Goal: Transaction & Acquisition: Purchase product/service

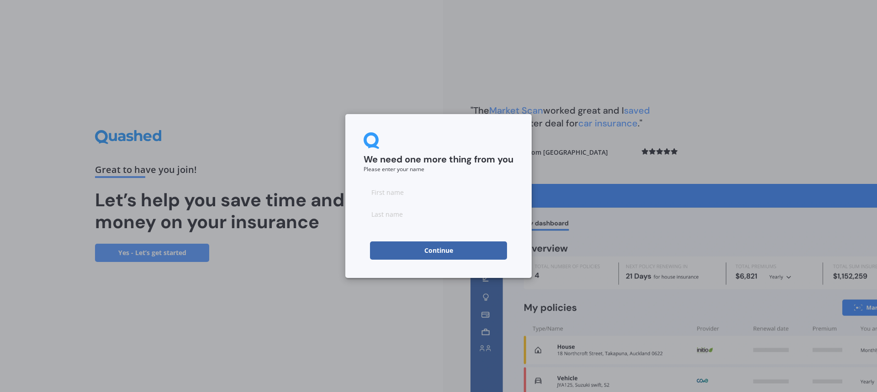
click at [404, 197] on input at bounding box center [438, 192] width 150 height 18
type input "Barbara"
type input "Cross"
click at [417, 244] on button "Continue" at bounding box center [438, 251] width 137 height 18
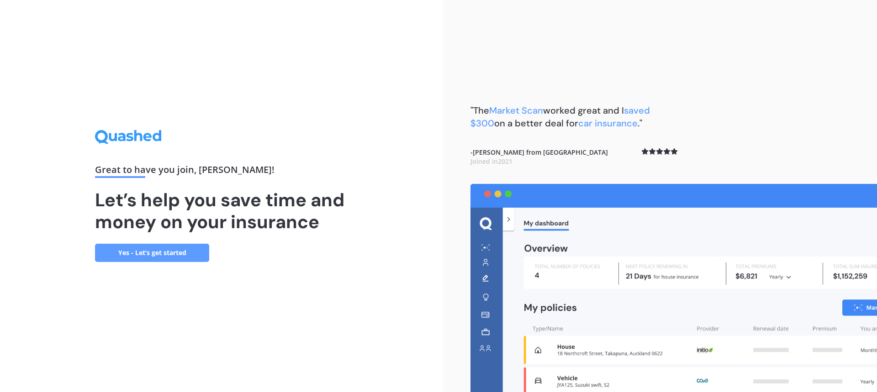
click at [152, 258] on link "Yes - Let’s get started" at bounding box center [152, 253] width 114 height 18
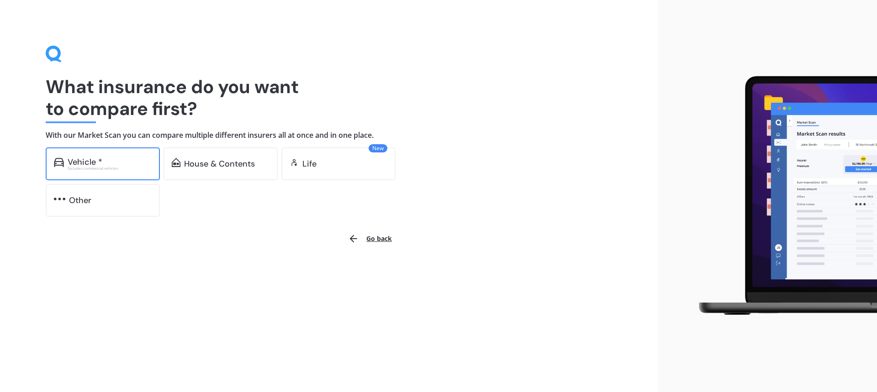
click at [120, 160] on div "Vehicle *" at bounding box center [110, 162] width 84 height 9
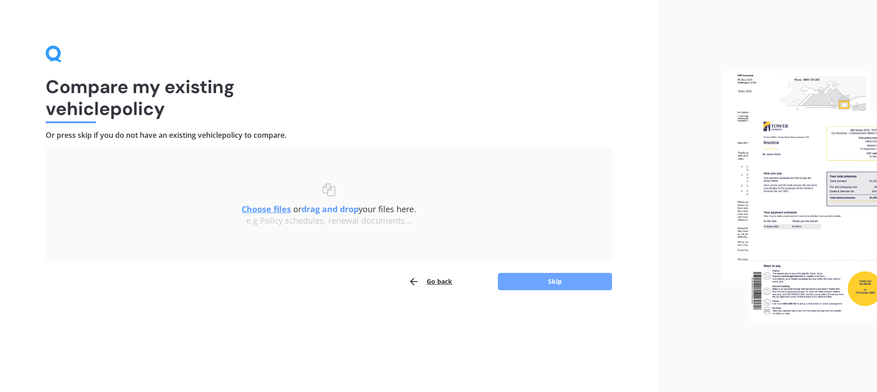
click at [533, 280] on button "Skip" at bounding box center [555, 281] width 114 height 17
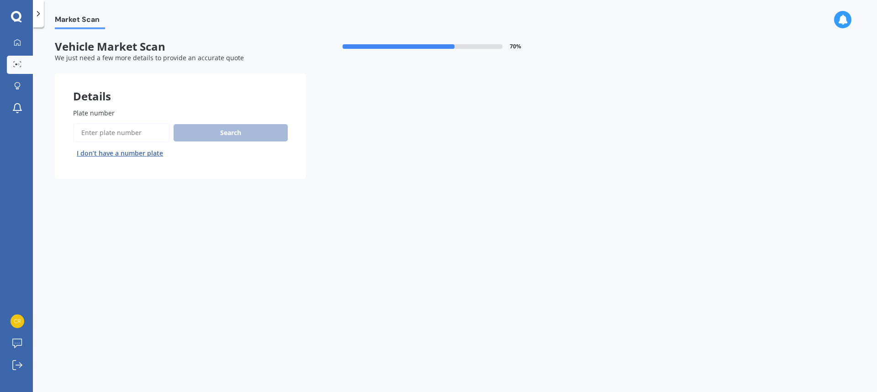
click at [102, 130] on input "Plate number" at bounding box center [121, 132] width 97 height 19
type input "kth872"
click at [231, 136] on button "Search" at bounding box center [230, 132] width 114 height 17
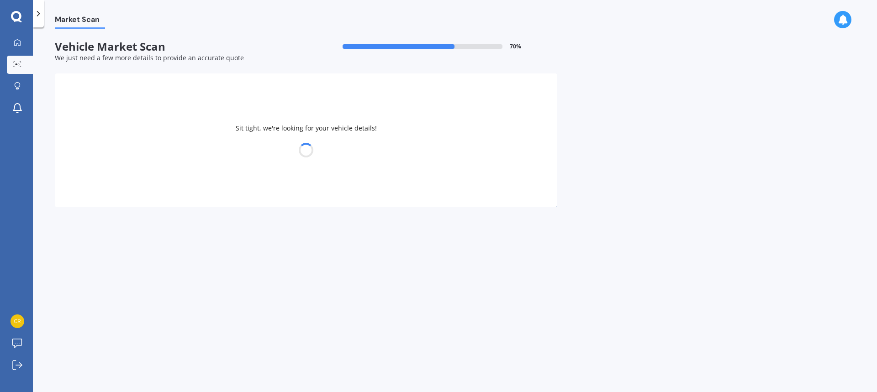
select select "HYUNDAI"
select select "ILOAD"
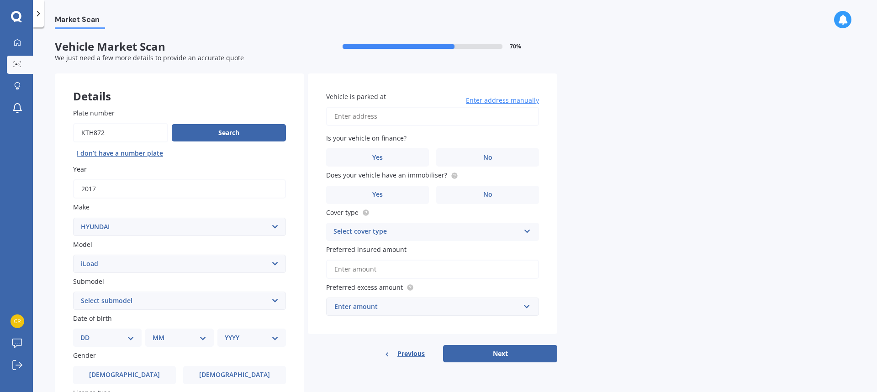
scroll to position [91, 0]
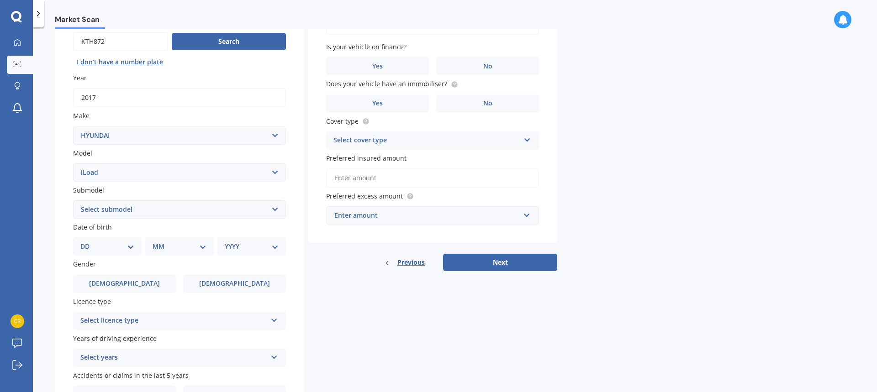
click at [235, 210] on select "Select submodel Diesel Diesel Turbo" at bounding box center [179, 209] width 213 height 18
select select "DIESEL"
click at [73, 200] on select "Select submodel Diesel Diesel Turbo" at bounding box center [179, 209] width 213 height 18
click at [94, 247] on select "DD 01 02 03 04 05 06 07 08 09 10 11 12 13 14 15 16 17 18 19 20 21 22 23 24 25 2…" at bounding box center [107, 247] width 54 height 10
select select "29"
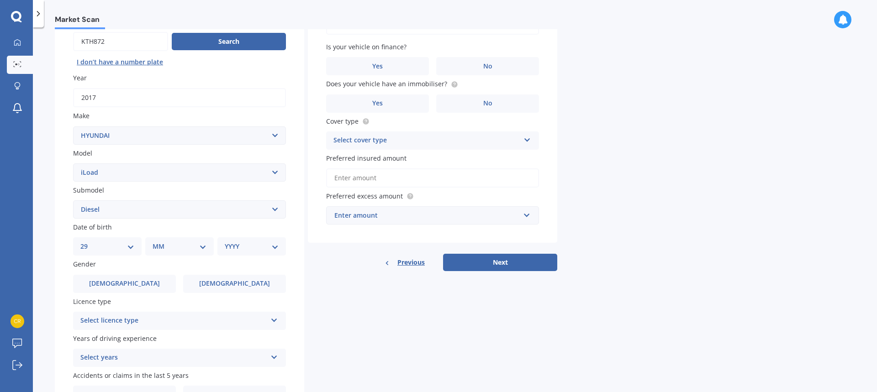
click at [88, 242] on select "DD 01 02 03 04 05 06 07 08 09 10 11 12 13 14 15 16 17 18 19 20 21 22 23 24 25 2…" at bounding box center [107, 247] width 54 height 10
click at [169, 247] on select "MM 01 02 03 04 05 06 07 08 09 10 11 12" at bounding box center [181, 247] width 50 height 10
select select "07"
click at [156, 242] on select "MM 01 02 03 04 05 06 07 08 09 10 11 12" at bounding box center [181, 247] width 50 height 10
drag, startPoint x: 229, startPoint y: 248, endPoint x: 245, endPoint y: 247, distance: 16.0
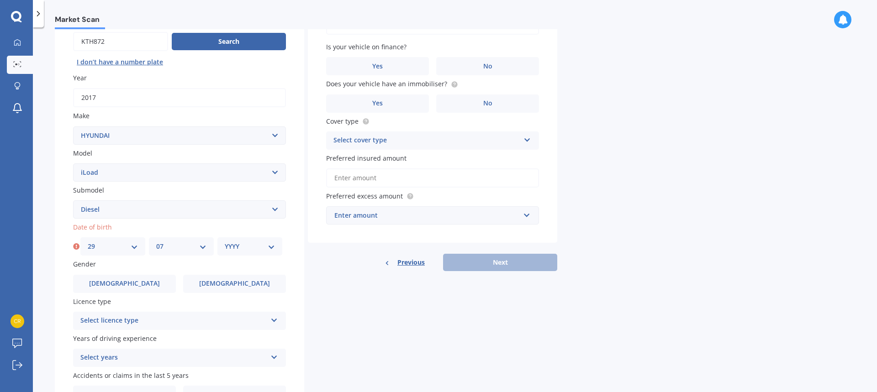
click at [229, 248] on select "YYYY 2025 2024 2023 2022 2021 2020 2019 2018 2017 2016 2015 2014 2013 2012 2011…" at bounding box center [250, 247] width 50 height 10
select select "1966"
click at [225, 242] on select "YYYY 2025 2024 2023 2022 2021 2020 2019 2018 2017 2016 2015 2014 2013 2012 2011…" at bounding box center [250, 247] width 50 height 10
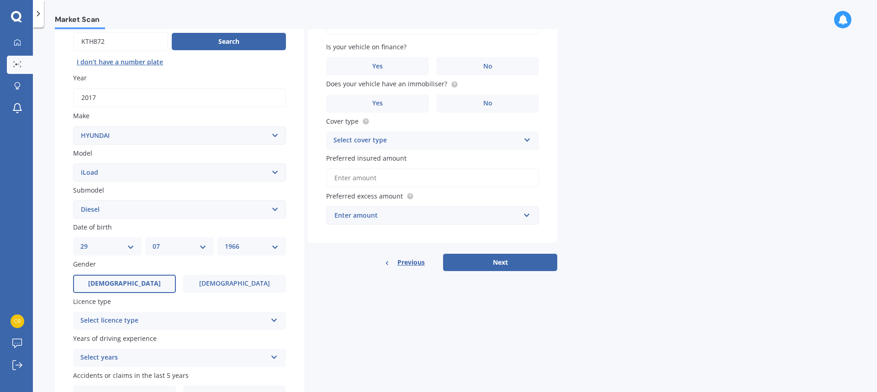
click at [121, 286] on span "[DEMOGRAPHIC_DATA]" at bounding box center [124, 284] width 73 height 8
click at [0, 0] on input "[DEMOGRAPHIC_DATA]" at bounding box center [0, 0] width 0 height 0
click at [270, 321] on icon at bounding box center [274, 318] width 8 height 6
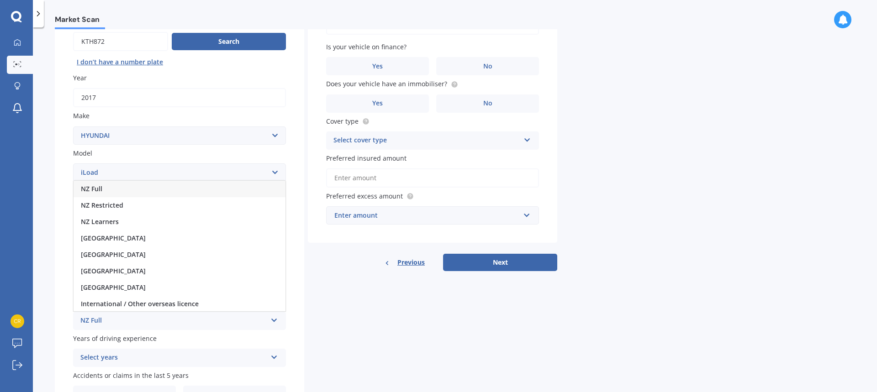
click at [115, 191] on div "NZ Full" at bounding box center [180, 189] width 212 height 16
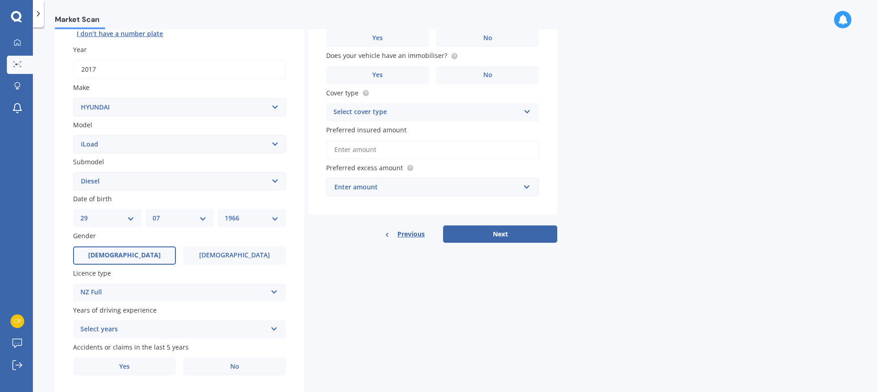
scroll to position [145, 0]
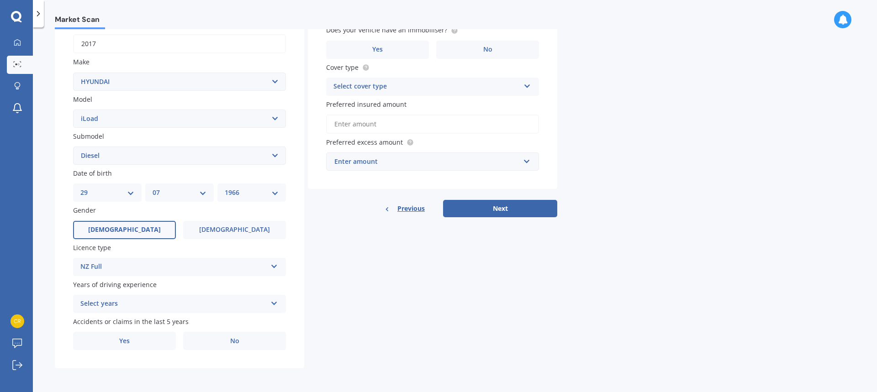
click at [275, 303] on icon at bounding box center [274, 302] width 8 height 6
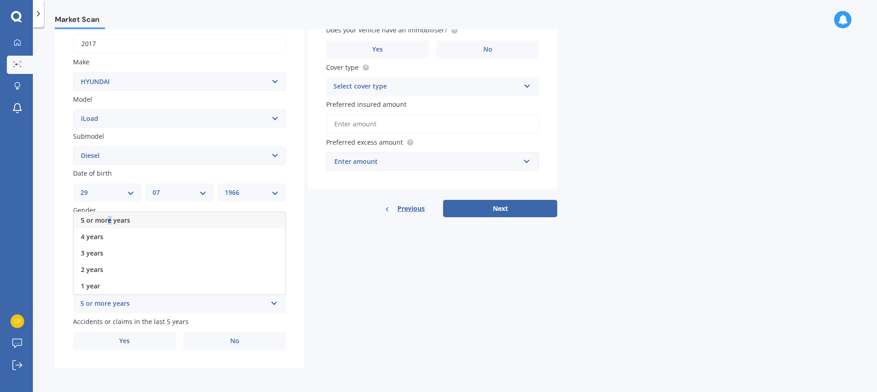
click at [109, 216] on span "5 or more years" at bounding box center [105, 220] width 49 height 9
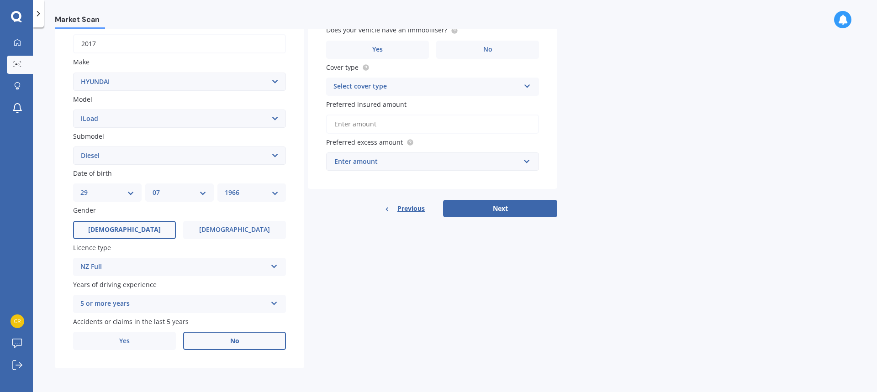
click at [234, 343] on span "No" at bounding box center [234, 341] width 9 height 8
click at [0, 0] on input "No" at bounding box center [0, 0] width 0 height 0
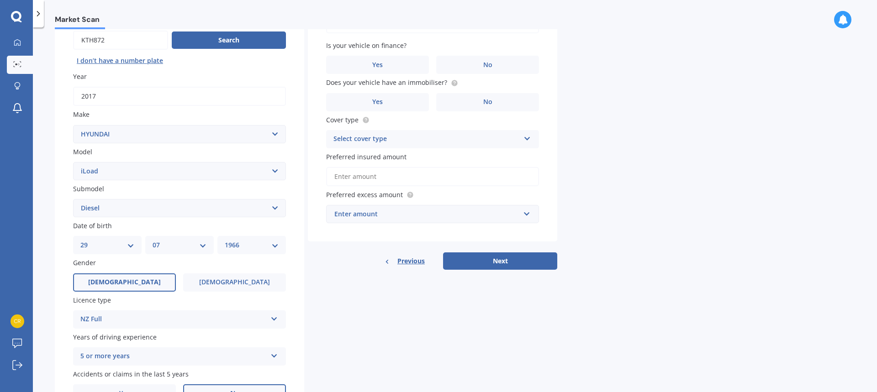
scroll to position [0, 0]
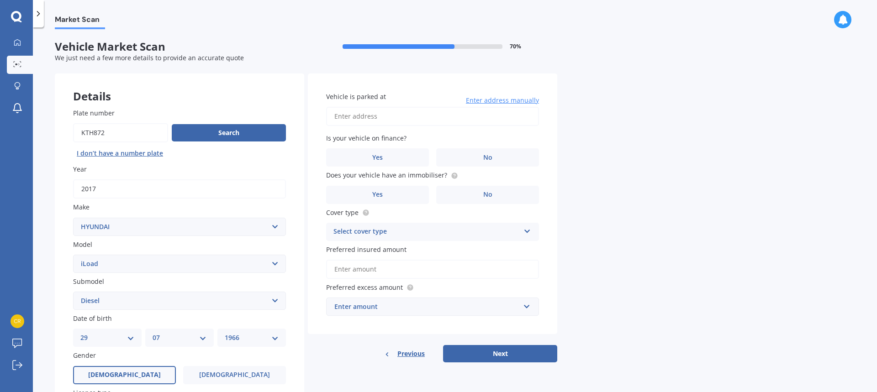
click at [369, 119] on input "Vehicle is parked at" at bounding box center [432, 116] width 213 height 19
click at [484, 154] on span "No" at bounding box center [487, 158] width 9 height 8
click at [0, 0] on input "No" at bounding box center [0, 0] width 0 height 0
drag, startPoint x: 509, startPoint y: 114, endPoint x: 342, endPoint y: 114, distance: 166.2
click at [342, 114] on input "67 point view driveAuckland East Tamaki Heights 2016" at bounding box center [432, 116] width 213 height 19
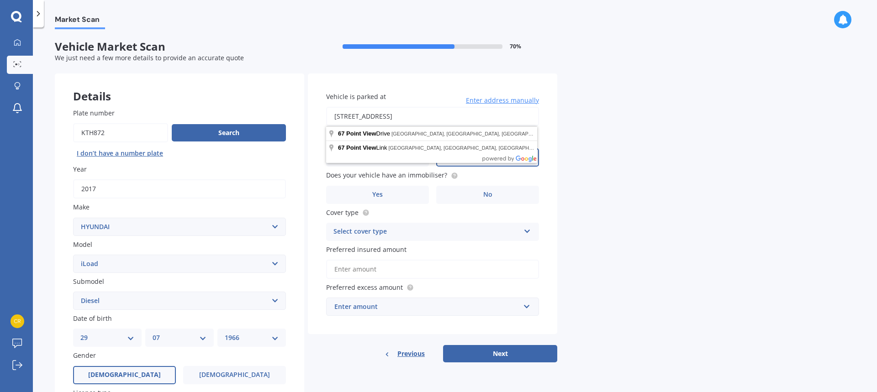
type input "[STREET_ADDRESS] 2016"
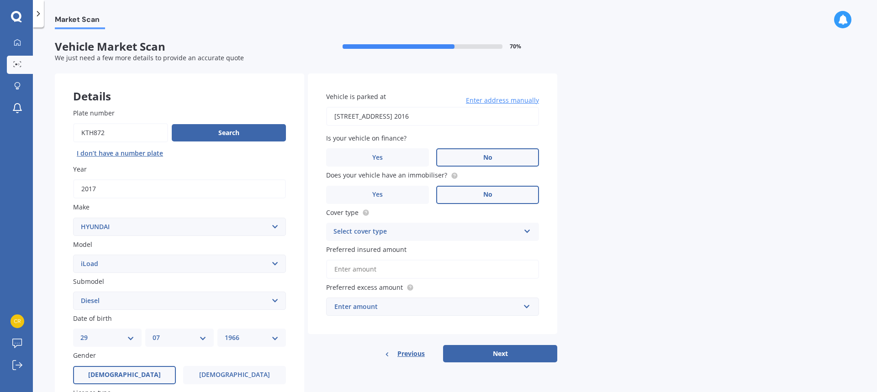
click at [486, 197] on span "No" at bounding box center [487, 195] width 9 height 8
click at [0, 0] on input "No" at bounding box center [0, 0] width 0 height 0
click at [509, 232] on div "Select cover type" at bounding box center [426, 231] width 186 height 11
click at [371, 251] on span "Comprehensive" at bounding box center [358, 249] width 48 height 9
click at [347, 269] on input "Preferred insured amount" at bounding box center [432, 269] width 213 height 19
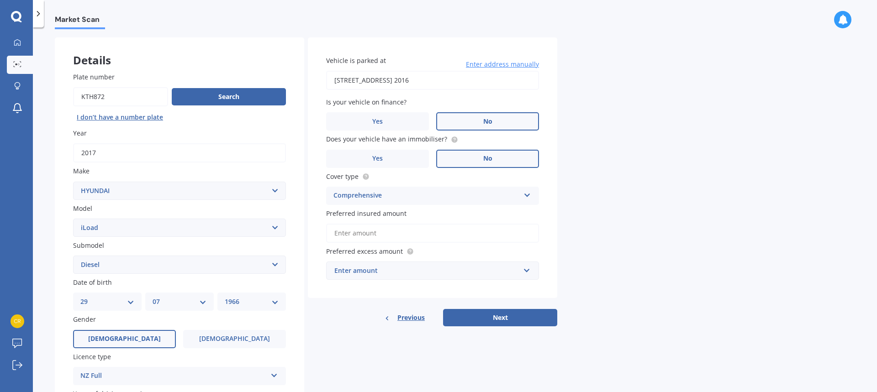
scroll to position [91, 0]
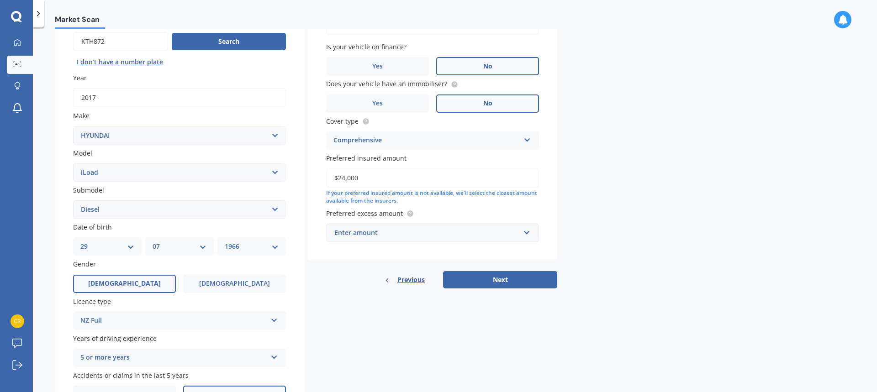
drag, startPoint x: 365, startPoint y: 172, endPoint x: 300, endPoint y: 179, distance: 65.7
click at [300, 179] on div "Details Plate number Search I don’t have a number plate Year 2017 Make Select m…" at bounding box center [306, 202] width 502 height 441
click at [377, 179] on input "$24,000" at bounding box center [432, 177] width 213 height 19
type input "$24,000"
click at [383, 238] on input "text" at bounding box center [429, 232] width 205 height 17
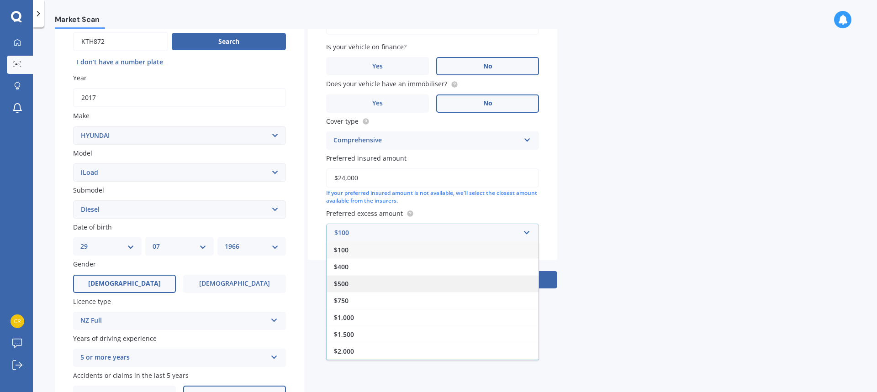
click at [405, 286] on div "$500" at bounding box center [432, 283] width 212 height 17
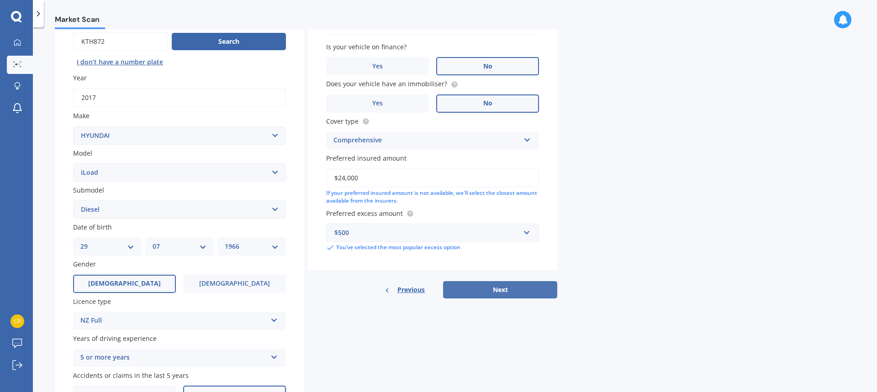
click at [502, 294] on button "Next" at bounding box center [500, 289] width 114 height 17
select select "29"
select select "07"
select select "1966"
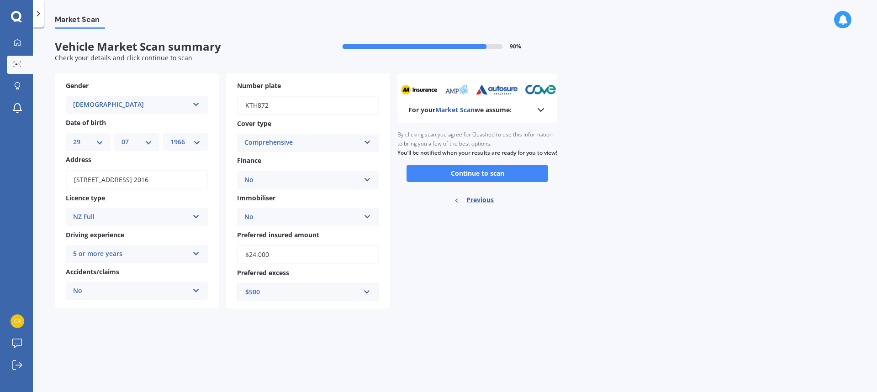
scroll to position [0, 0]
click at [491, 180] on button "Continue to scan" at bounding box center [477, 173] width 142 height 17
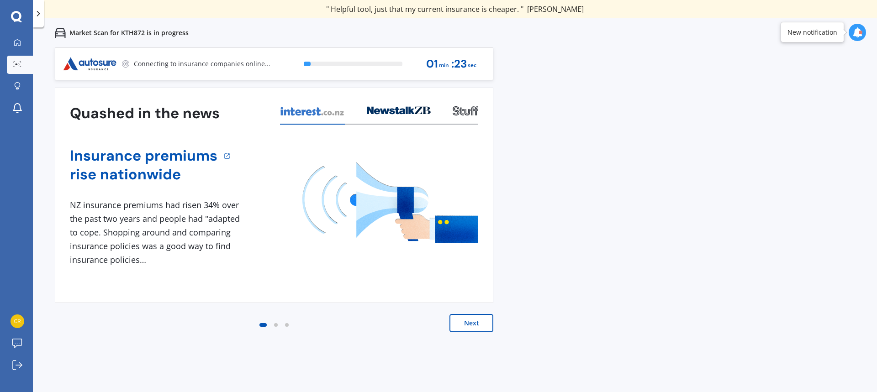
click at [462, 322] on button "Next" at bounding box center [471, 323] width 44 height 18
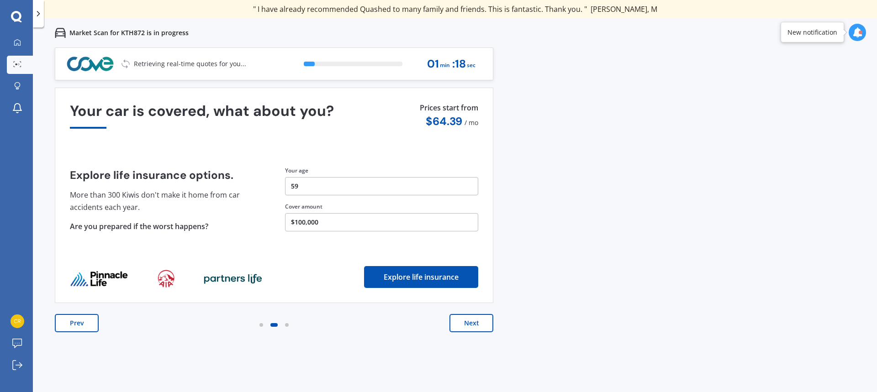
click at [468, 326] on button "Next" at bounding box center [471, 323] width 44 height 18
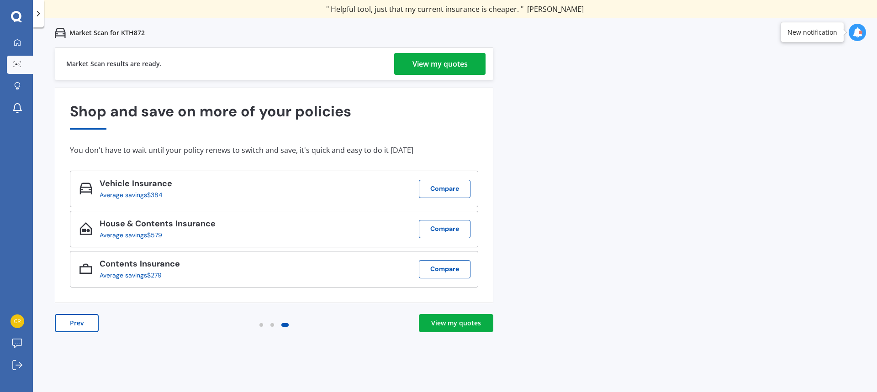
click at [419, 66] on div "View my quotes" at bounding box center [439, 64] width 55 height 22
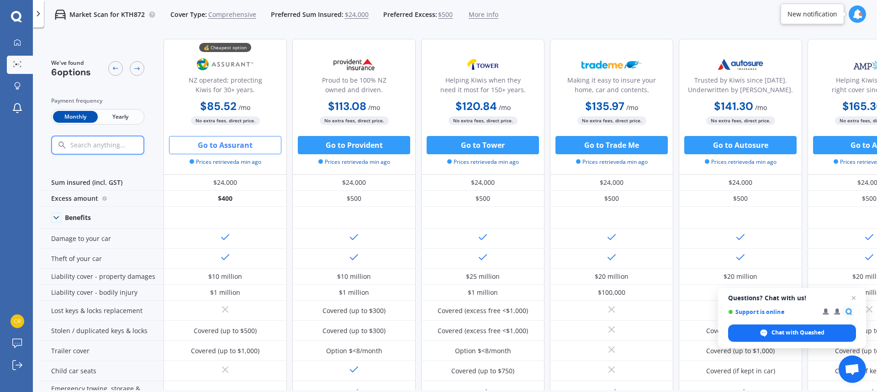
click at [233, 147] on button "Go to Assurant" at bounding box center [225, 145] width 112 height 18
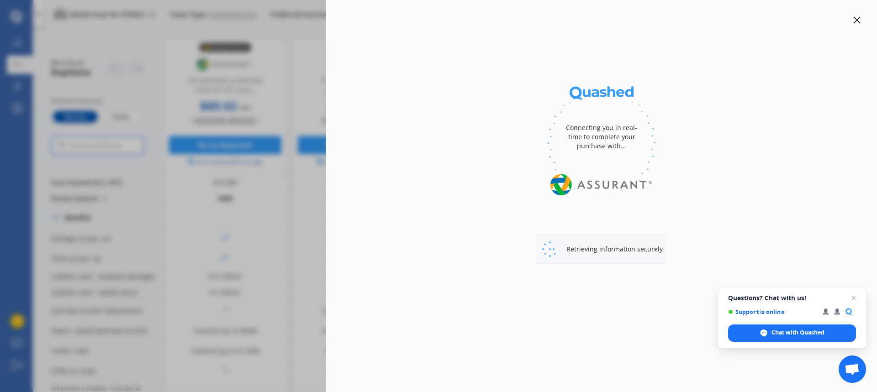
select select "full"
select select "0"
select select "Howick / Pakuranga / Beachlands"
select select "HYUNDAI"
select select "ILOAD"
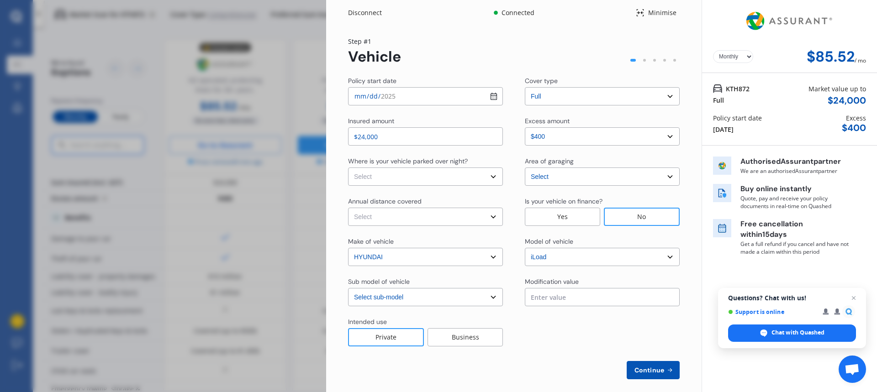
click at [742, 57] on select "Yearly Monthly" at bounding box center [733, 56] width 40 height 13
select select "Yearly"
click at [713, 50] on select "Yearly Monthly" at bounding box center [733, 56] width 40 height 13
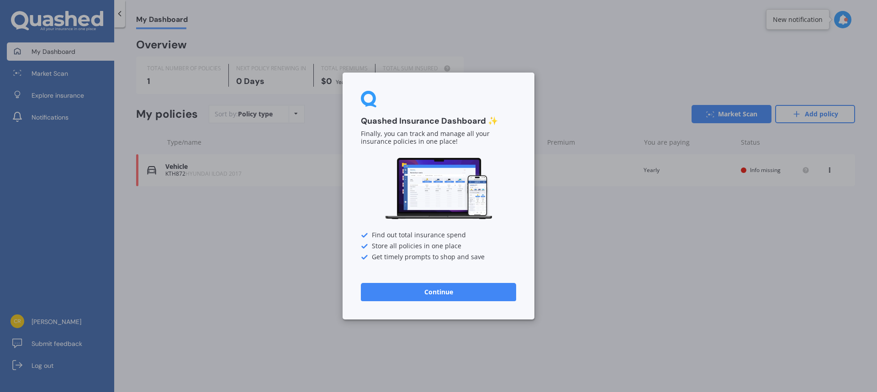
click at [430, 288] on button "Continue" at bounding box center [438, 292] width 155 height 18
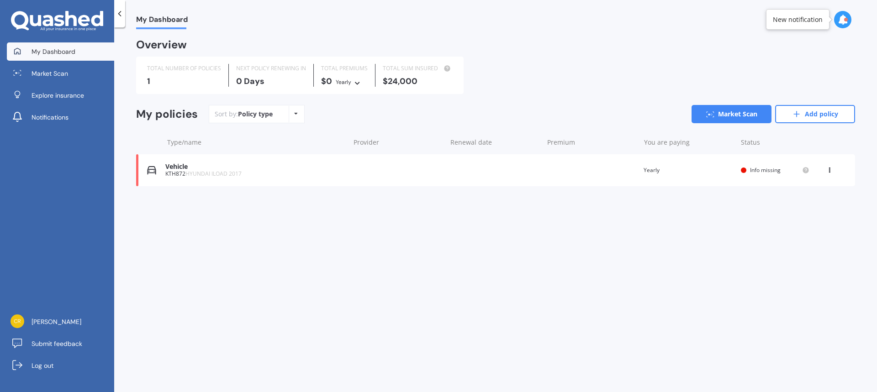
click at [297, 114] on div "Policy type Alphabetical Date added Renewing next" at bounding box center [296, 114] width 14 height 16
click at [252, 236] on div "My Dashboard Overview TOTAL NUMBER OF POLICIES 1 NEXT POLICY RENEWING [DATE] TO…" at bounding box center [495, 211] width 762 height 365
click at [64, 100] on link "Explore insurance" at bounding box center [60, 95] width 107 height 18
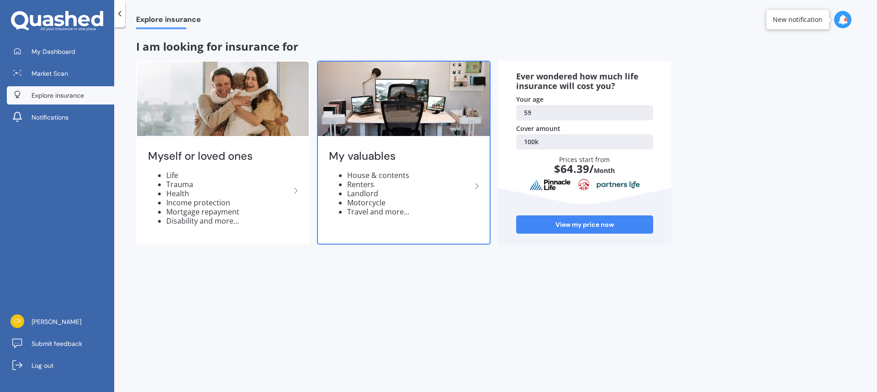
click at [447, 196] on li "Landlord" at bounding box center [409, 193] width 124 height 9
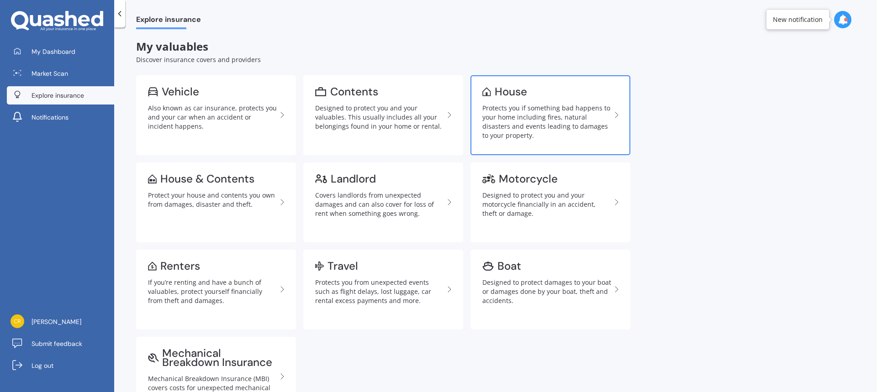
click at [573, 98] on link "House Protects you if something bad happens to your home including fires, natur…" at bounding box center [550, 115] width 160 height 80
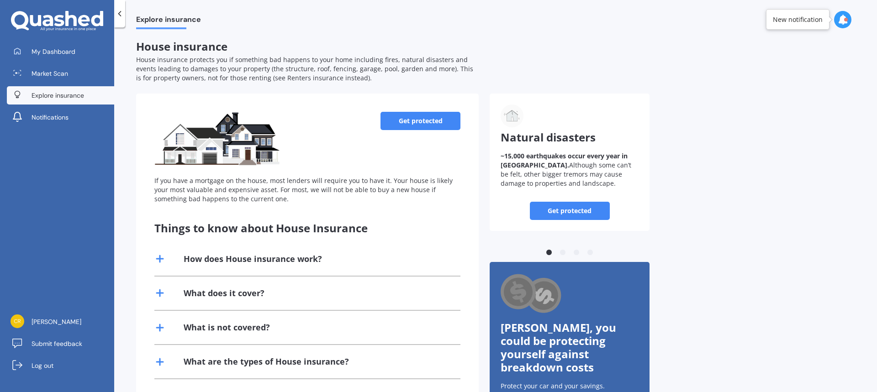
click at [403, 120] on link "Get protected" at bounding box center [420, 121] width 80 height 18
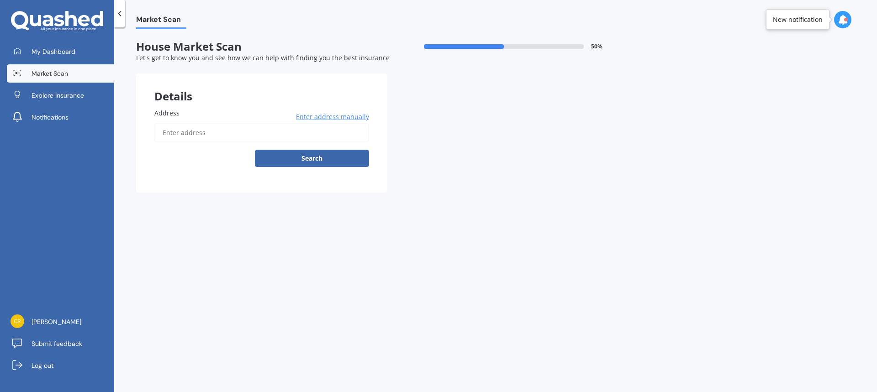
click at [172, 136] on input "Address" at bounding box center [261, 132] width 215 height 19
type input "[STREET_ADDRESS] 2016"
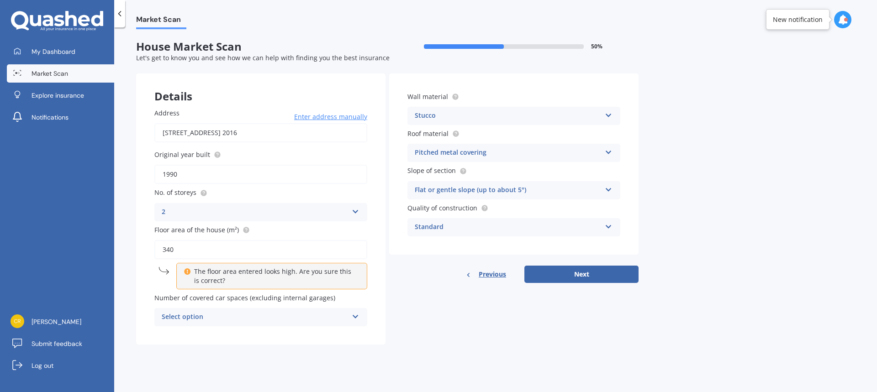
drag, startPoint x: 189, startPoint y: 249, endPoint x: 152, endPoint y: 243, distance: 37.0
click at [152, 243] on div "Address [STREET_ADDRESS] 2016 Enter address manually Search Original year built…" at bounding box center [260, 217] width 249 height 255
type input "307"
click at [248, 322] on div "Select option" at bounding box center [255, 317] width 186 height 11
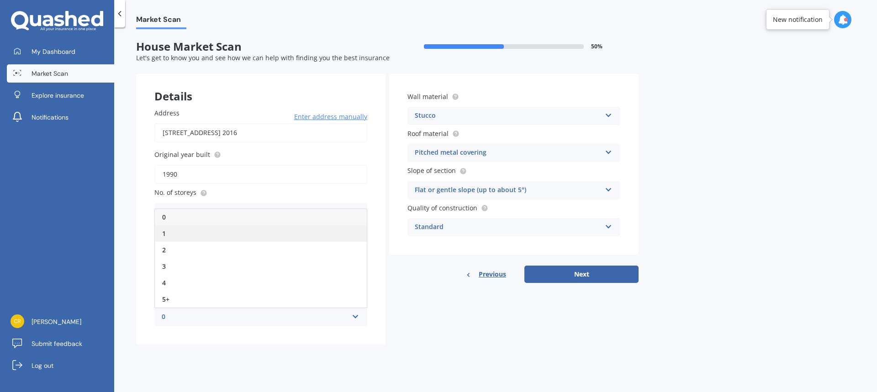
click at [173, 236] on div "1" at bounding box center [261, 234] width 212 height 16
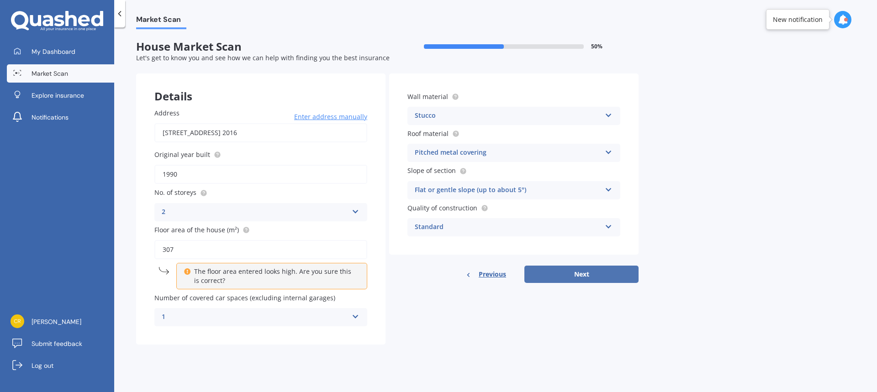
click at [559, 274] on button "Next" at bounding box center [581, 274] width 114 height 17
select select "29"
select select "07"
select select "1966"
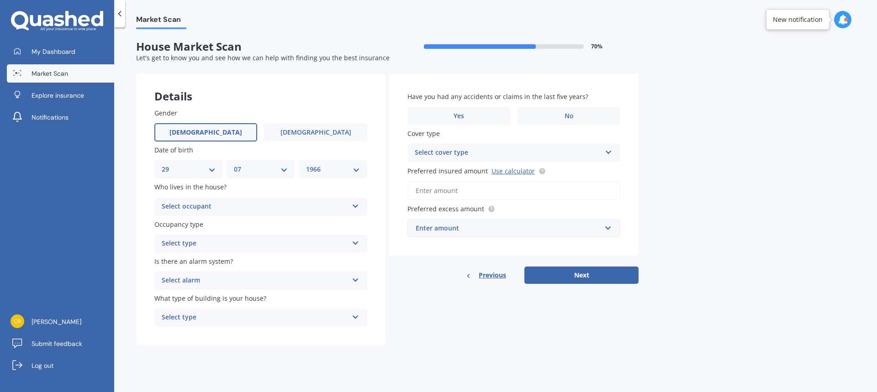
click at [356, 240] on icon at bounding box center [356, 241] width 8 height 6
click at [203, 261] on div "Permanent" at bounding box center [261, 261] width 212 height 16
click at [352, 278] on icon at bounding box center [356, 278] width 8 height 6
click at [194, 329] on div "No" at bounding box center [261, 331] width 212 height 16
click at [264, 320] on div "Select type" at bounding box center [255, 317] width 186 height 11
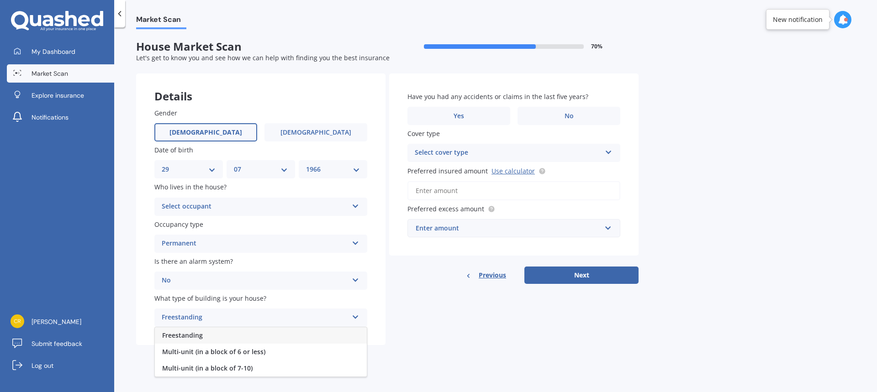
click at [214, 334] on div "Freestanding" at bounding box center [261, 335] width 212 height 16
click at [357, 206] on icon at bounding box center [356, 204] width 8 height 6
click at [226, 225] on div "Owner" at bounding box center [261, 224] width 212 height 16
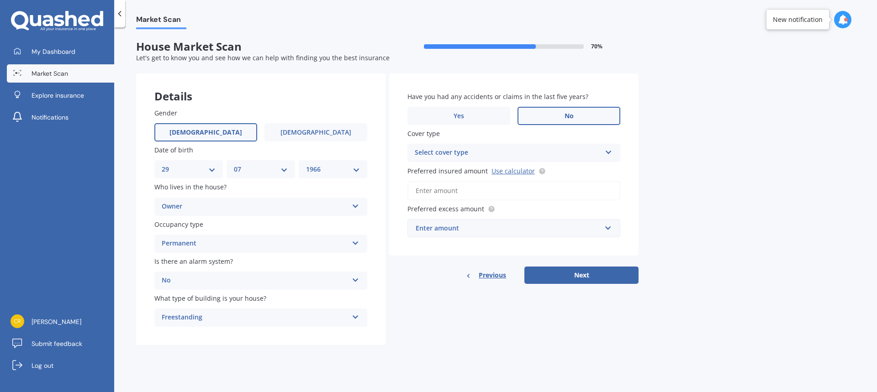
click at [586, 116] on label "No" at bounding box center [568, 116] width 103 height 18
click at [0, 0] on input "No" at bounding box center [0, 0] width 0 height 0
click at [588, 146] on div "Select cover type High" at bounding box center [513, 153] width 213 height 18
click at [432, 175] on div "High" at bounding box center [514, 171] width 212 height 16
click at [450, 226] on div "Enter amount" at bounding box center [507, 228] width 185 height 10
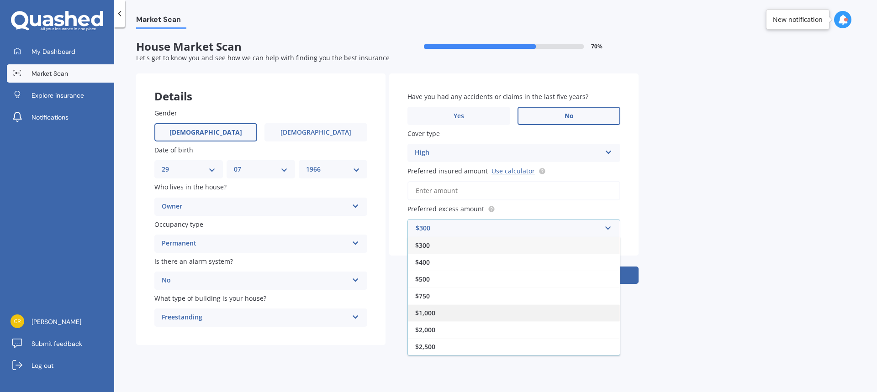
click at [431, 312] on span "$1,000" at bounding box center [425, 313] width 20 height 9
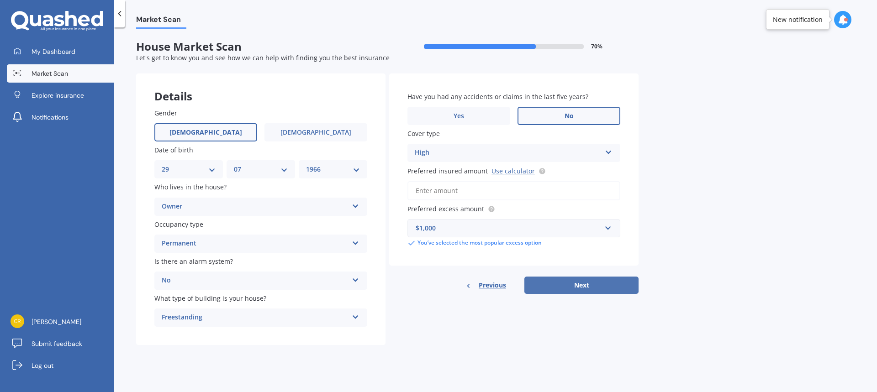
click at [569, 286] on button "Next" at bounding box center [581, 285] width 114 height 17
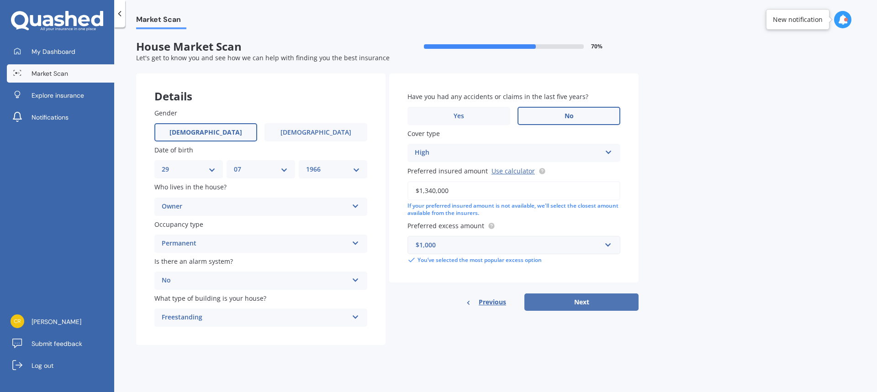
type input "$1,340,000"
click at [578, 306] on button "Next" at bounding box center [581, 302] width 114 height 17
select select "29"
select select "07"
select select "1966"
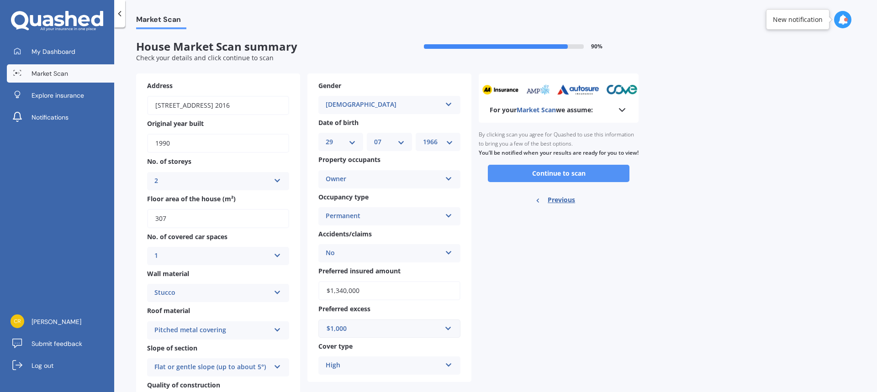
click at [610, 180] on button "Continue to scan" at bounding box center [559, 173] width 142 height 17
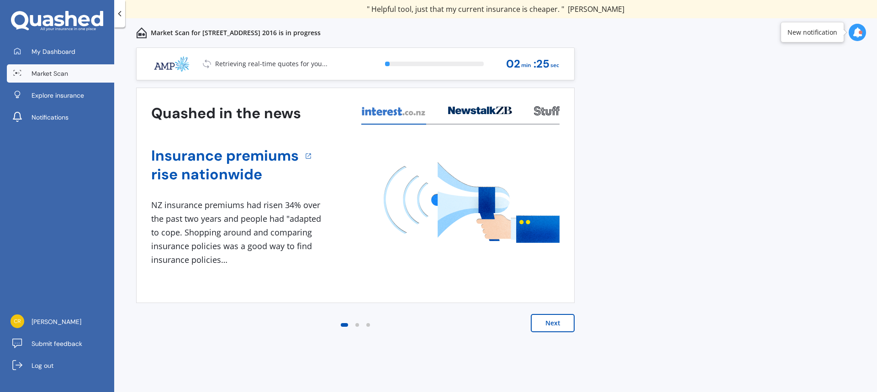
click at [552, 331] on button "Next" at bounding box center [552, 323] width 44 height 18
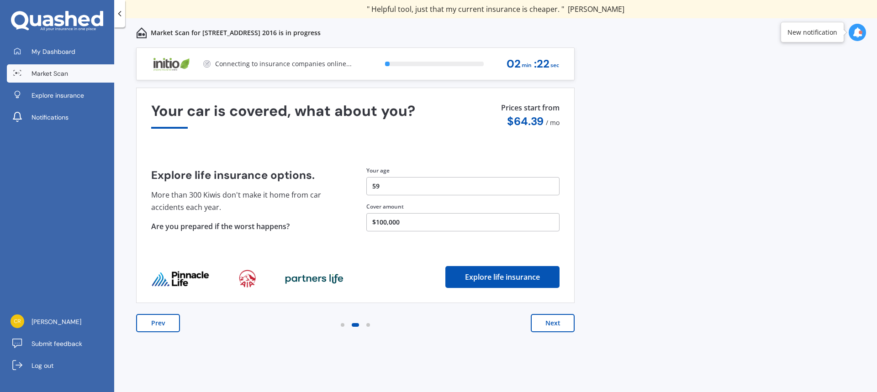
click at [556, 326] on button "Next" at bounding box center [552, 323] width 44 height 18
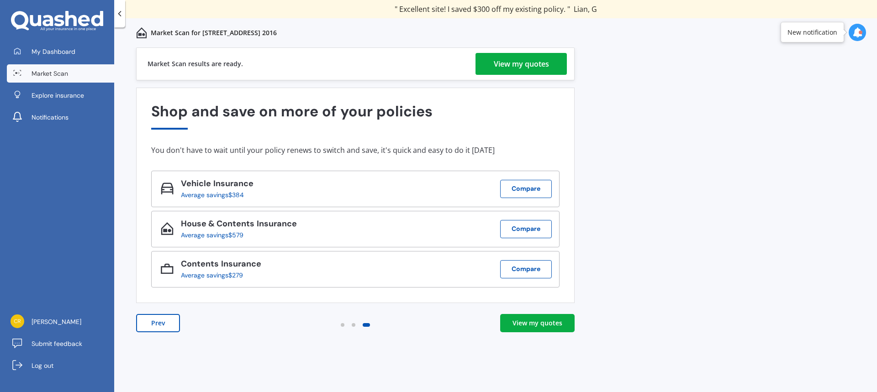
click at [511, 65] on div "View my quotes" at bounding box center [521, 64] width 55 height 22
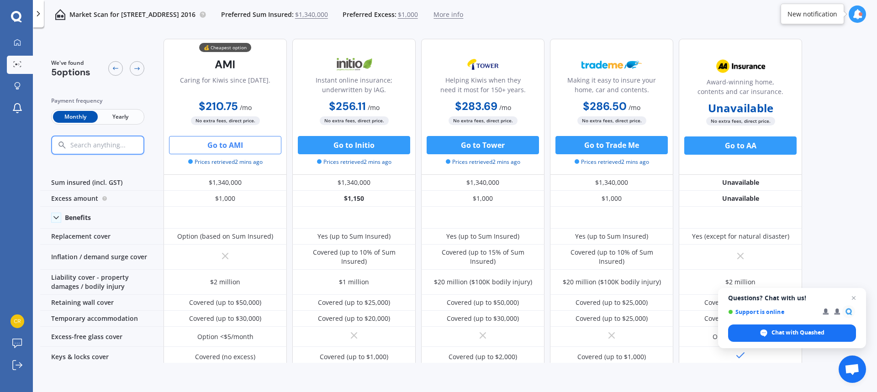
click at [218, 146] on button "Go to AMI" at bounding box center [225, 145] width 112 height 18
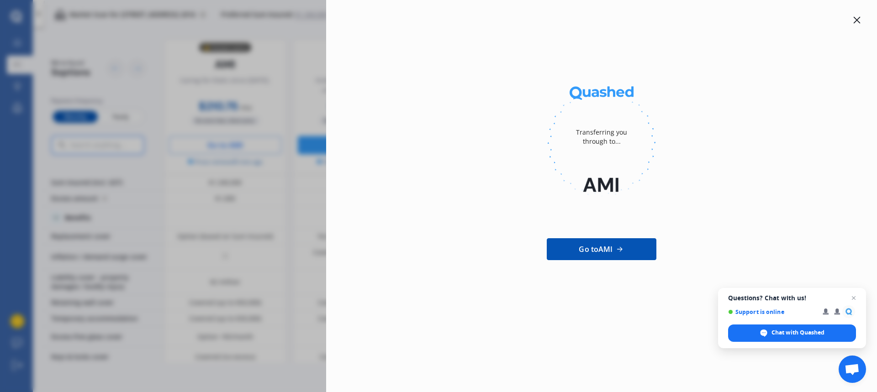
click at [216, 290] on div "Transferring you through to... Go to AMI" at bounding box center [438, 196] width 877 height 392
click at [624, 252] on icon at bounding box center [619, 249] width 10 height 9
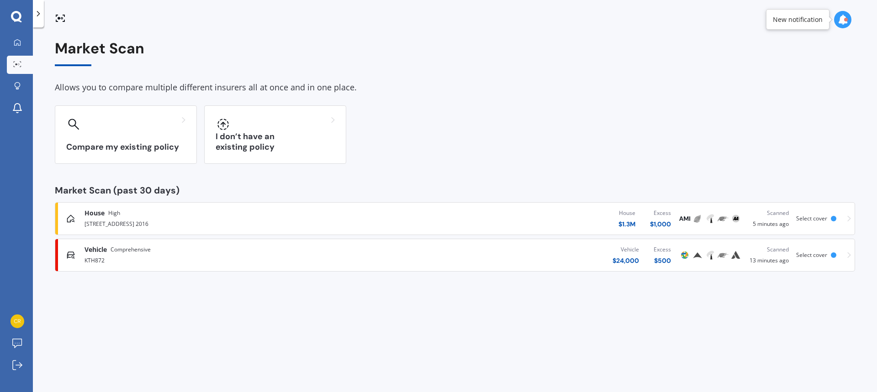
click at [179, 223] on div "[STREET_ADDRESS] 2016" at bounding box center [228, 223] width 288 height 11
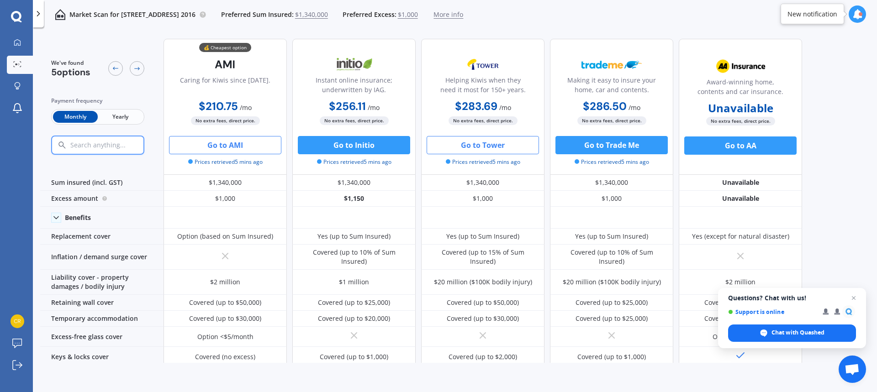
click at [506, 148] on button "Go to Tower" at bounding box center [482, 145] width 112 height 18
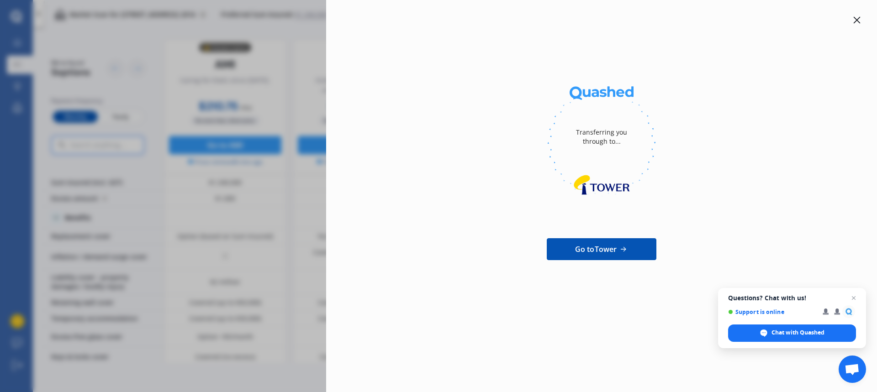
click at [177, 135] on div "Transferring you through to... Go to Tower" at bounding box center [438, 196] width 877 height 392
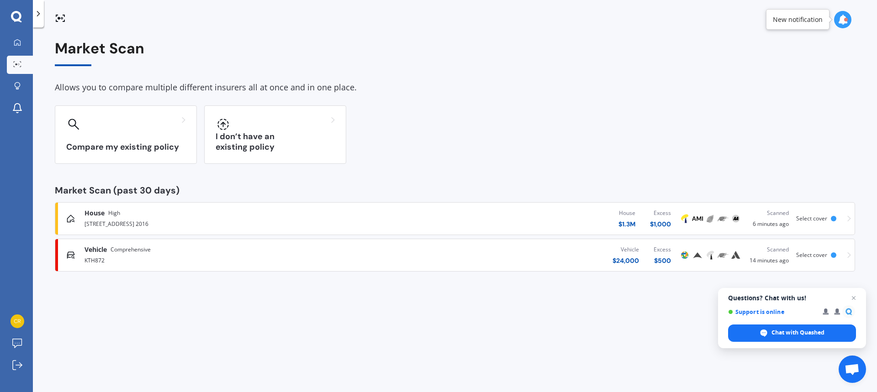
click at [100, 211] on span "House" at bounding box center [94, 213] width 20 height 9
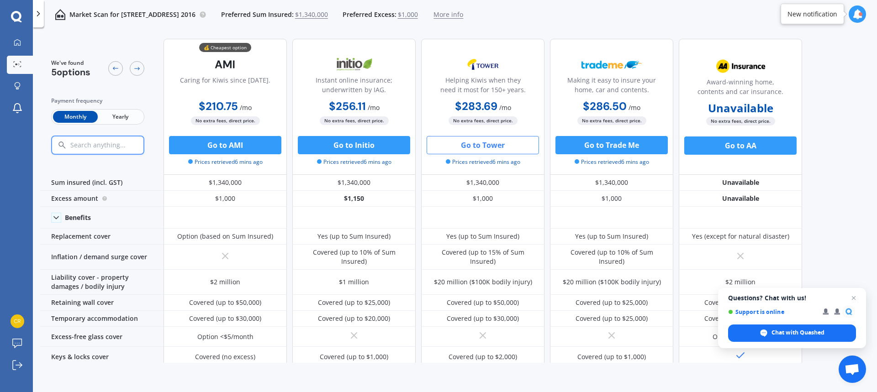
click at [226, 105] on b "$210.75" at bounding box center [218, 106] width 39 height 14
click at [477, 104] on b "$283.69" at bounding box center [476, 106] width 42 height 14
click at [229, 105] on b "$210.75" at bounding box center [218, 106] width 39 height 14
